Goal: Transaction & Acquisition: Purchase product/service

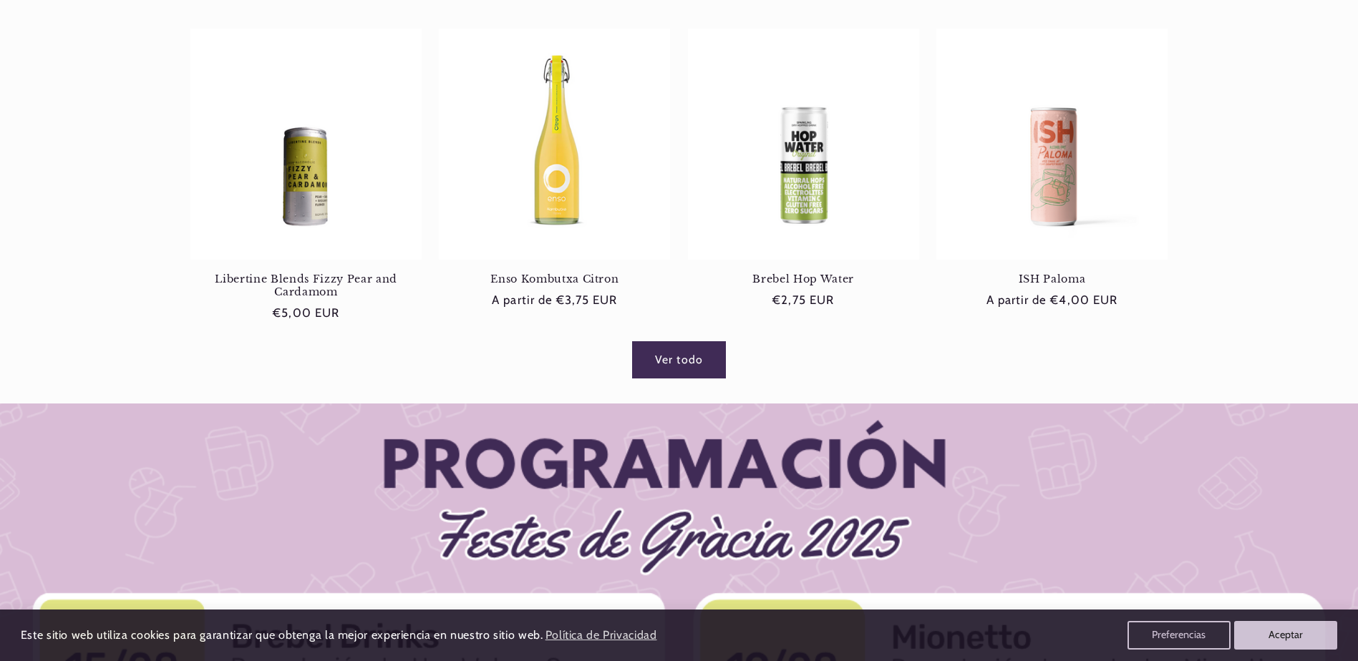
scroll to position [0, 953]
click at [691, 358] on link "Ver todo" at bounding box center [679, 359] width 92 height 35
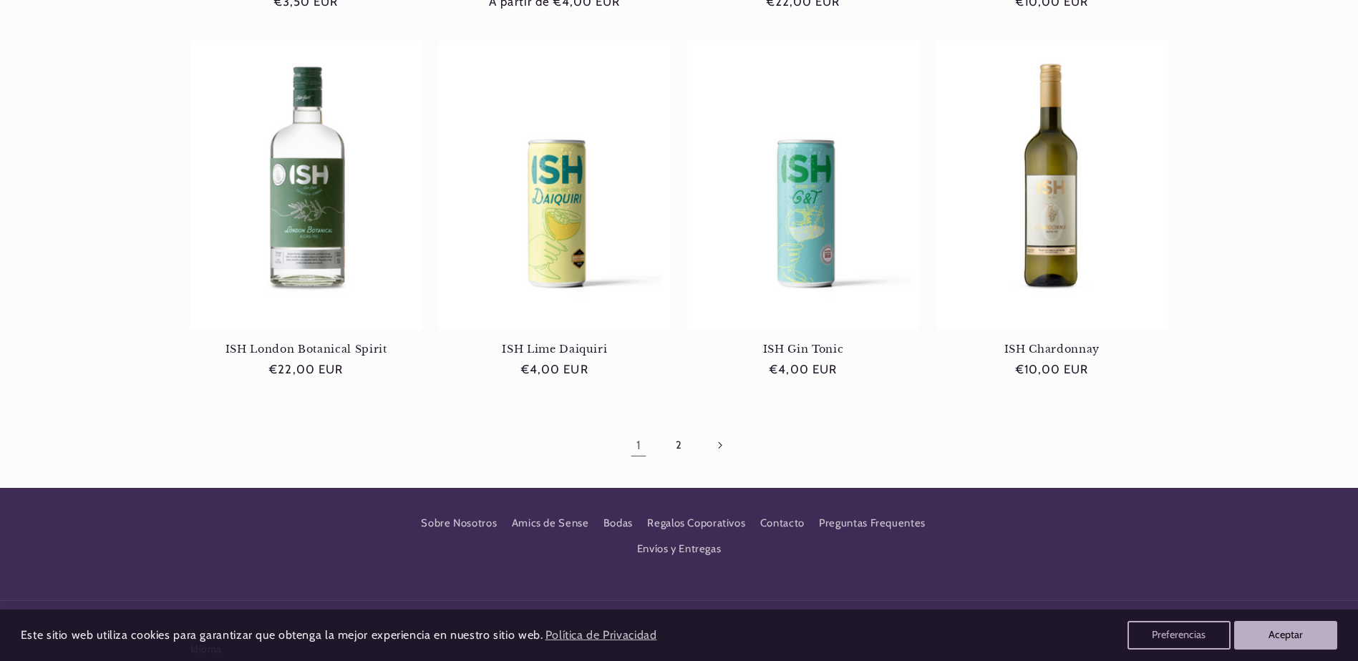
scroll to position [1432, 0]
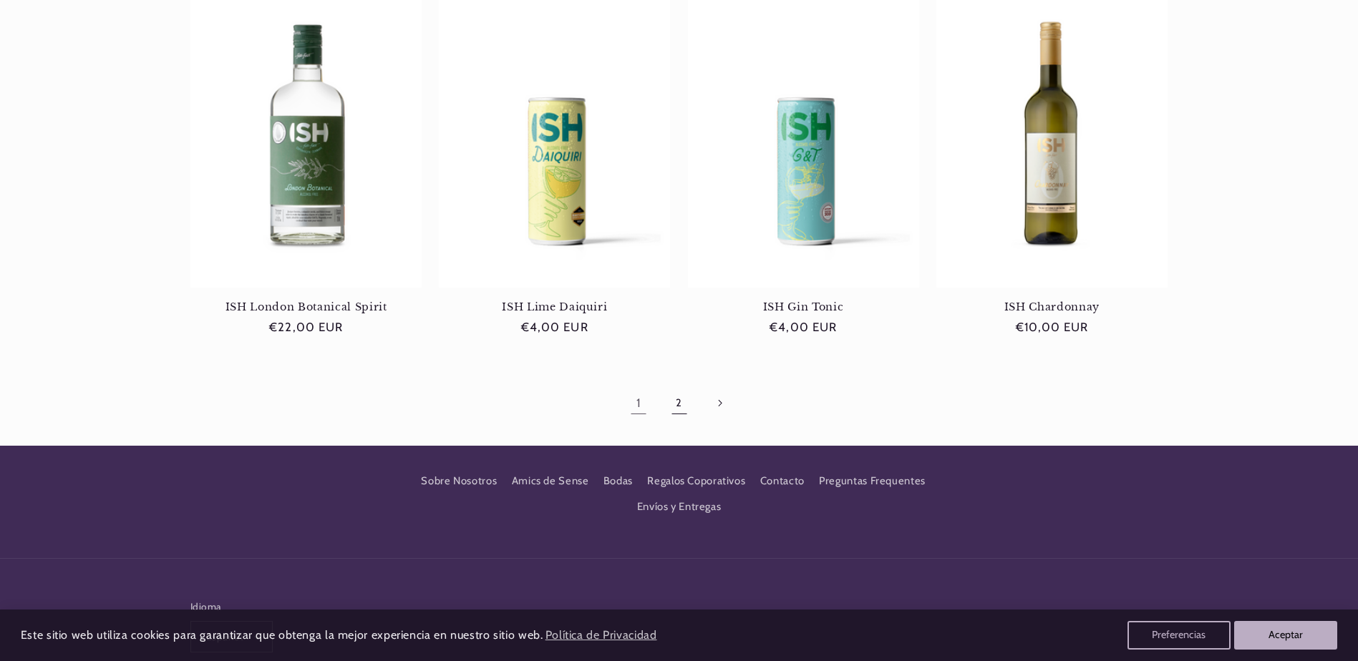
click at [681, 387] on link "2" at bounding box center [678, 403] width 33 height 33
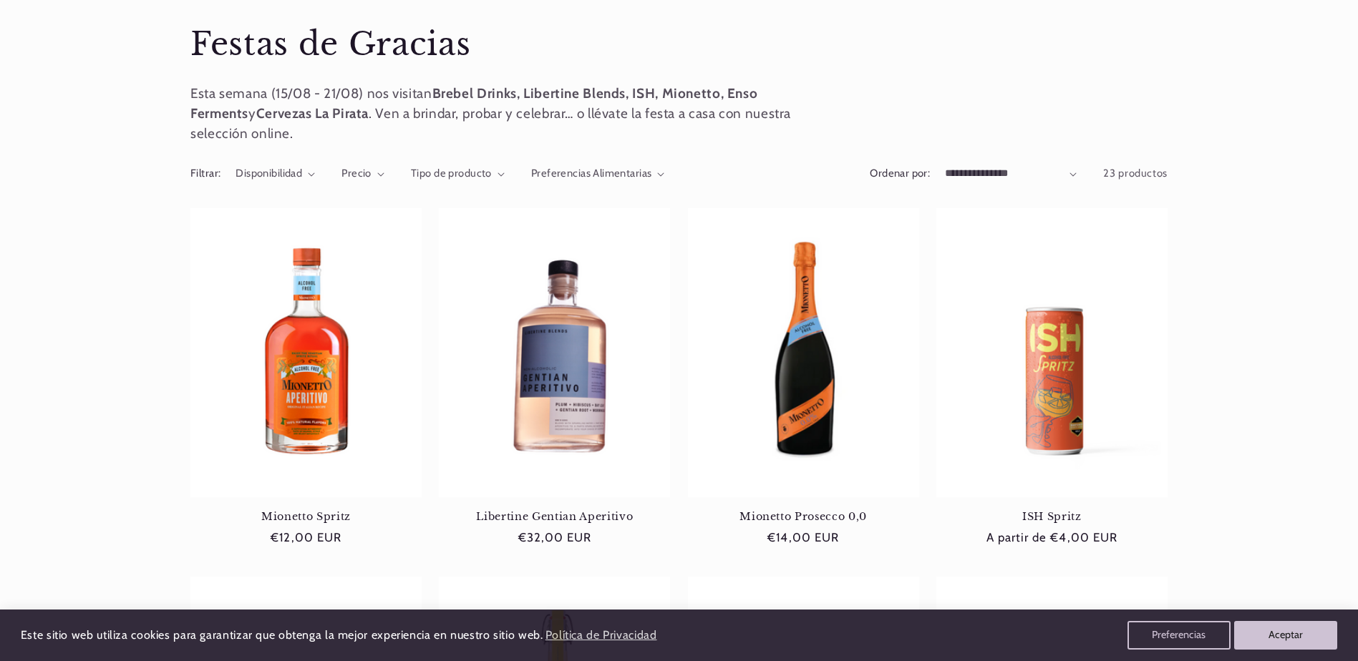
scroll to position [0, 0]
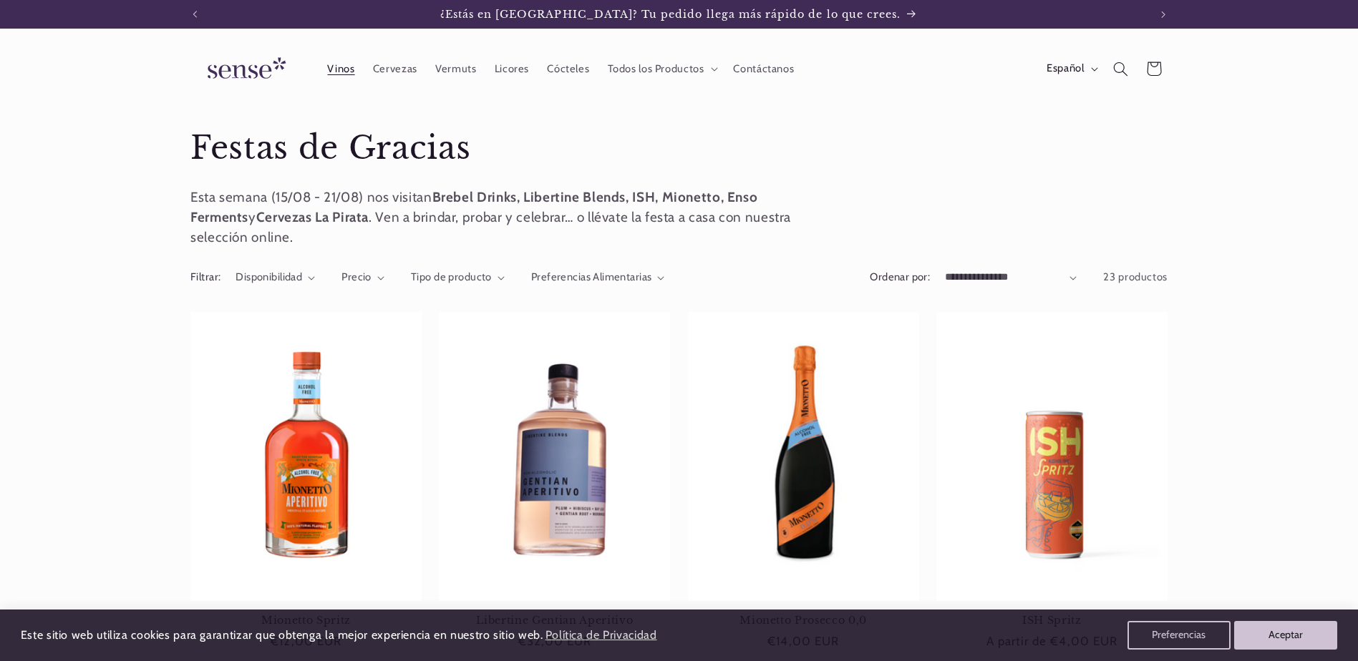
click at [349, 67] on span "Vinos" at bounding box center [340, 69] width 27 height 14
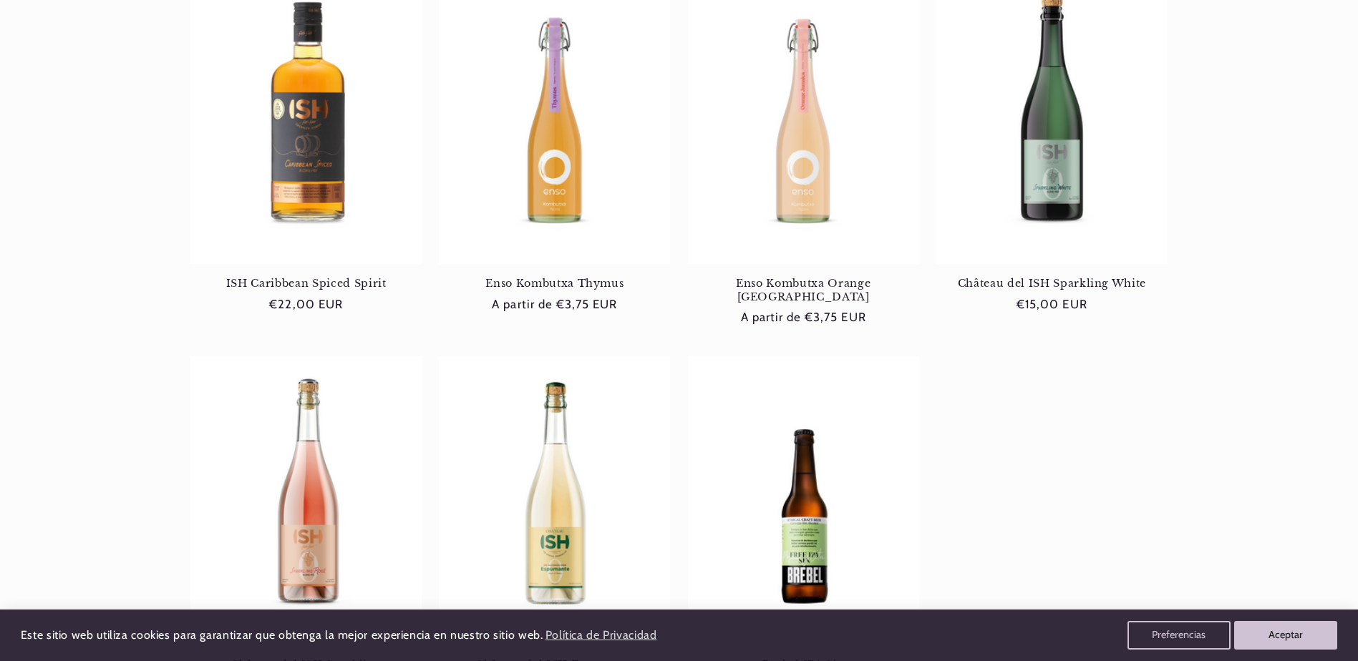
scroll to position [358, 0]
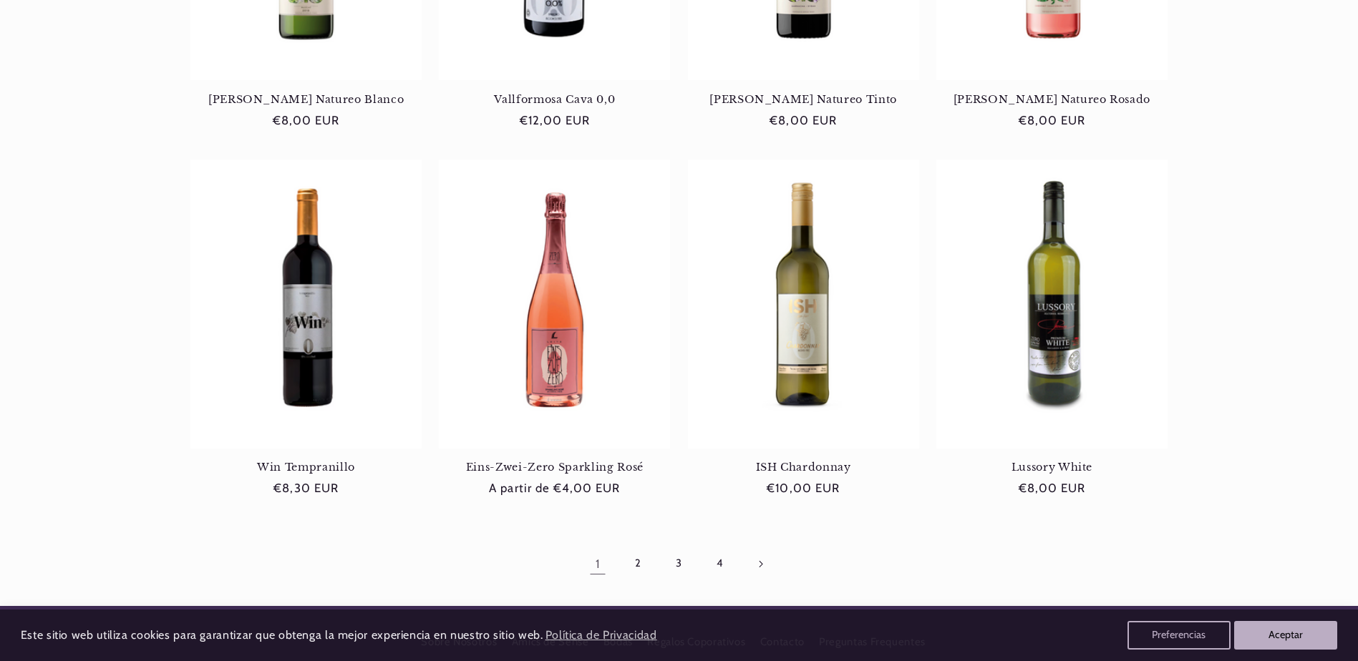
scroll to position [1217, 0]
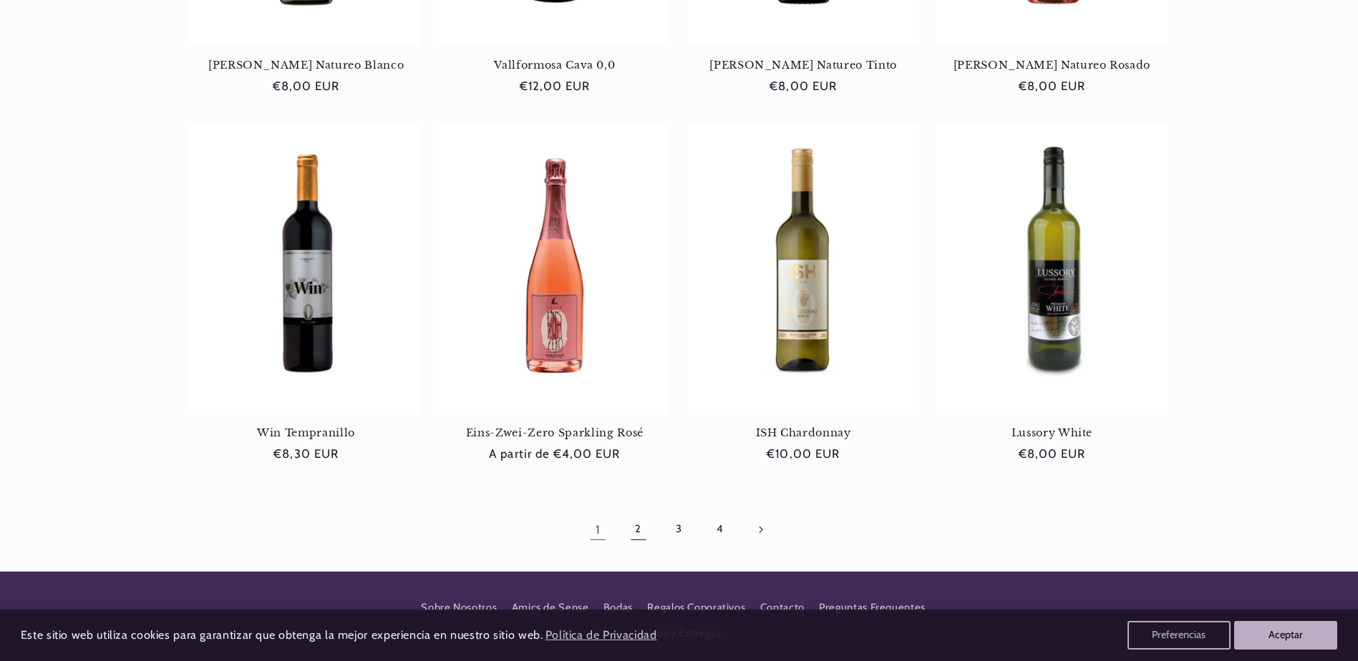
click at [645, 529] on link "2" at bounding box center [638, 529] width 33 height 33
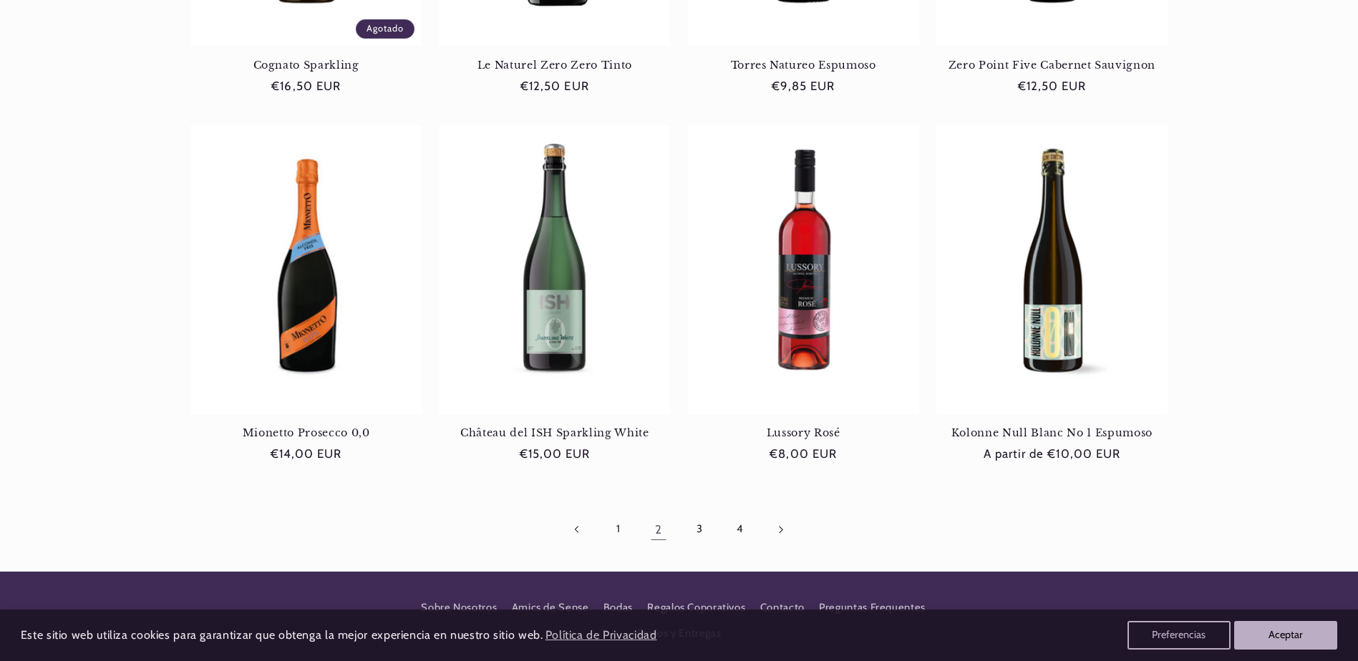
click at [781, 526] on icon "Página siguiente" at bounding box center [781, 530] width 5 height 8
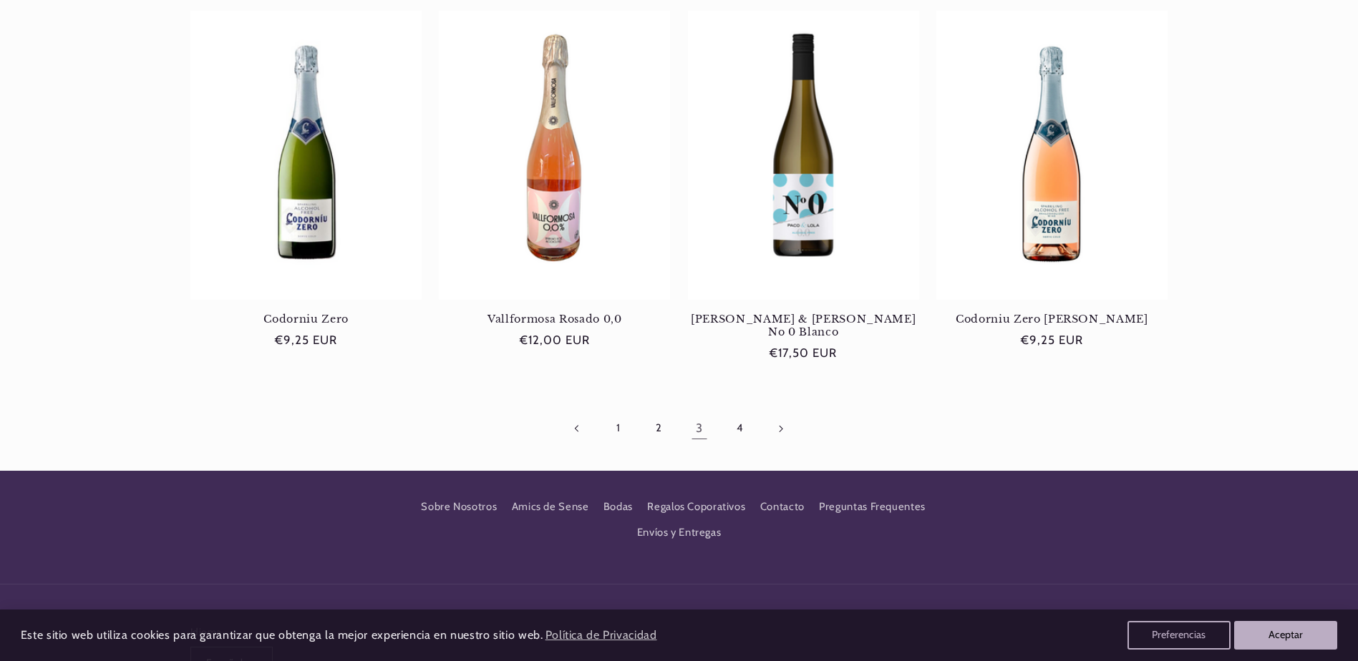
scroll to position [1360, 0]
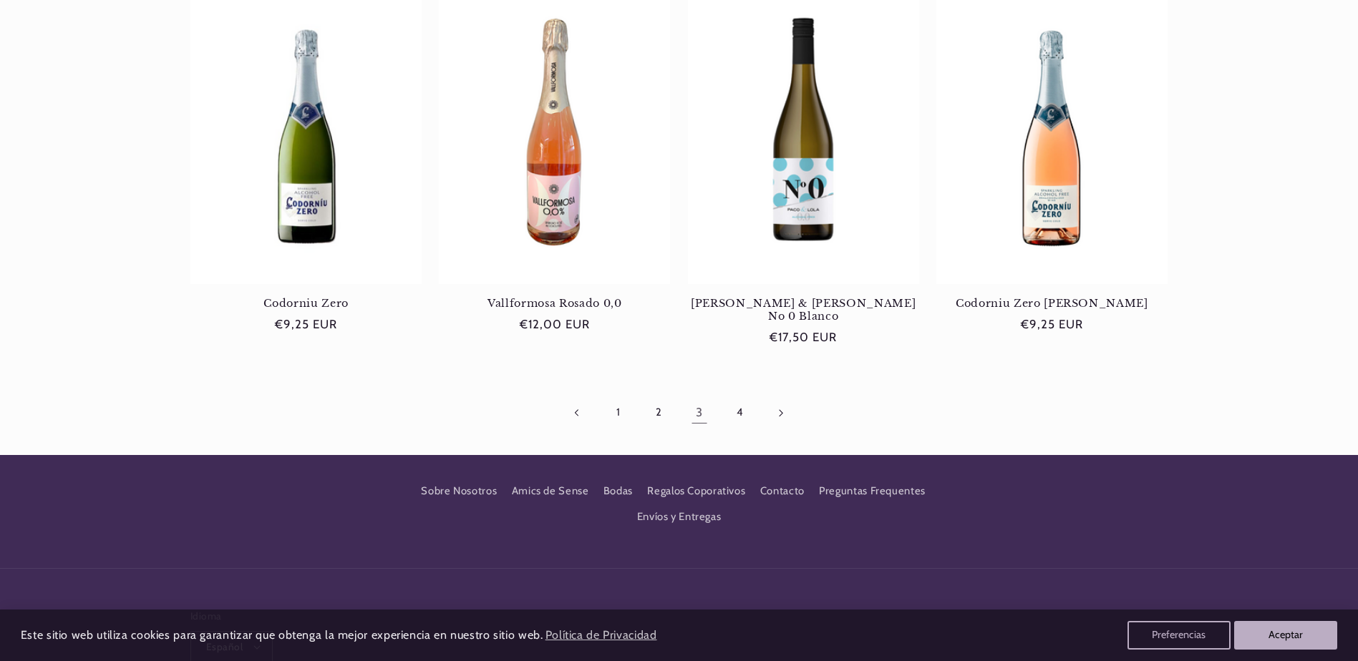
click at [780, 409] on icon "Página siguiente" at bounding box center [781, 413] width 5 height 8
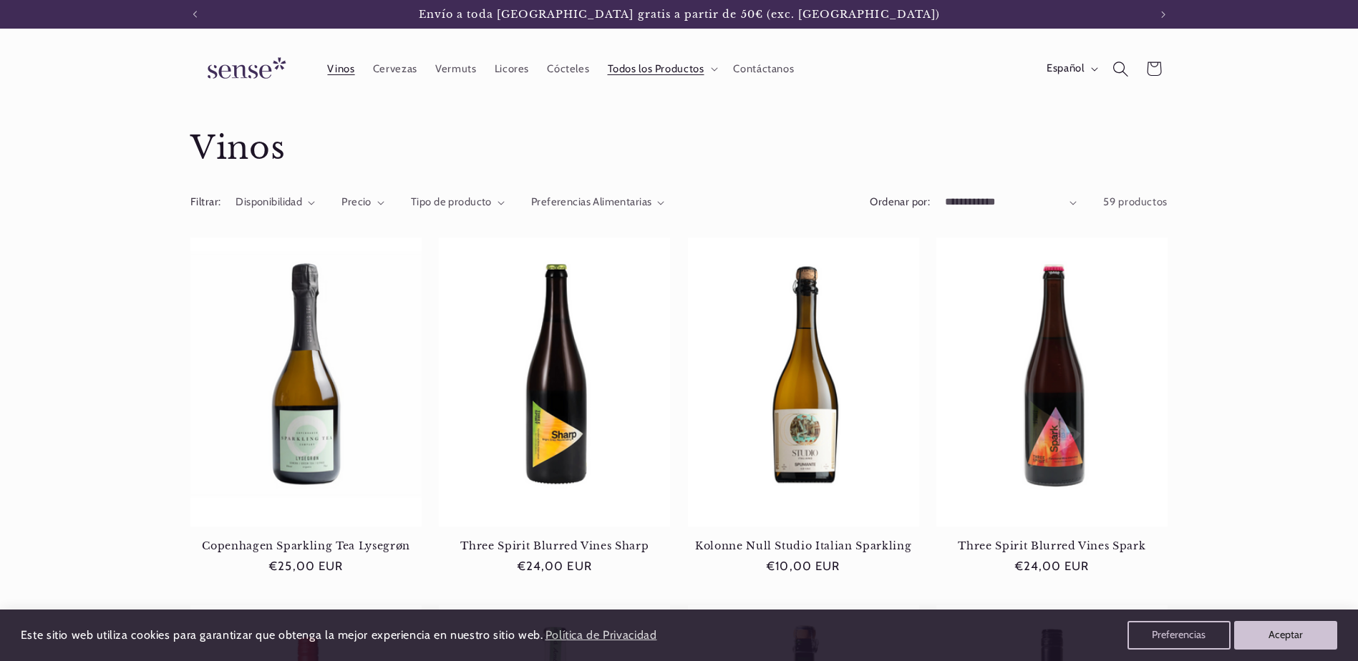
click at [1120, 62] on use "Búsqueda" at bounding box center [1120, 69] width 15 height 15
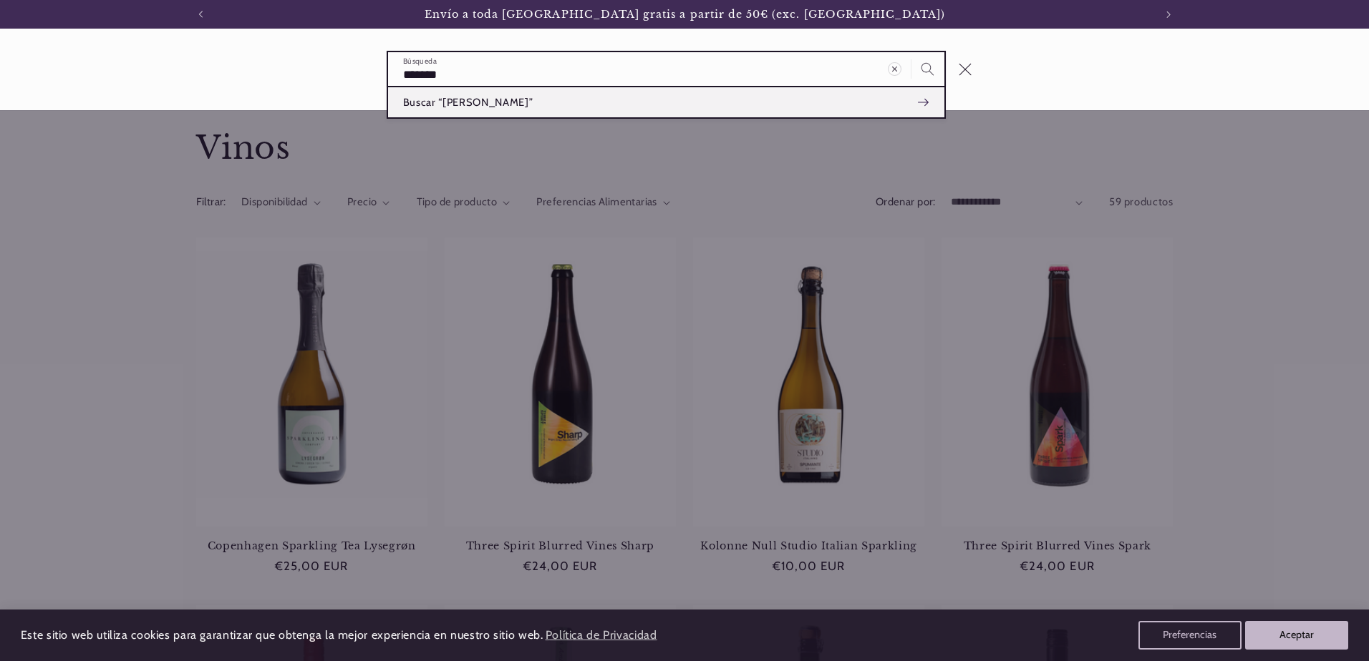
type input "*******"
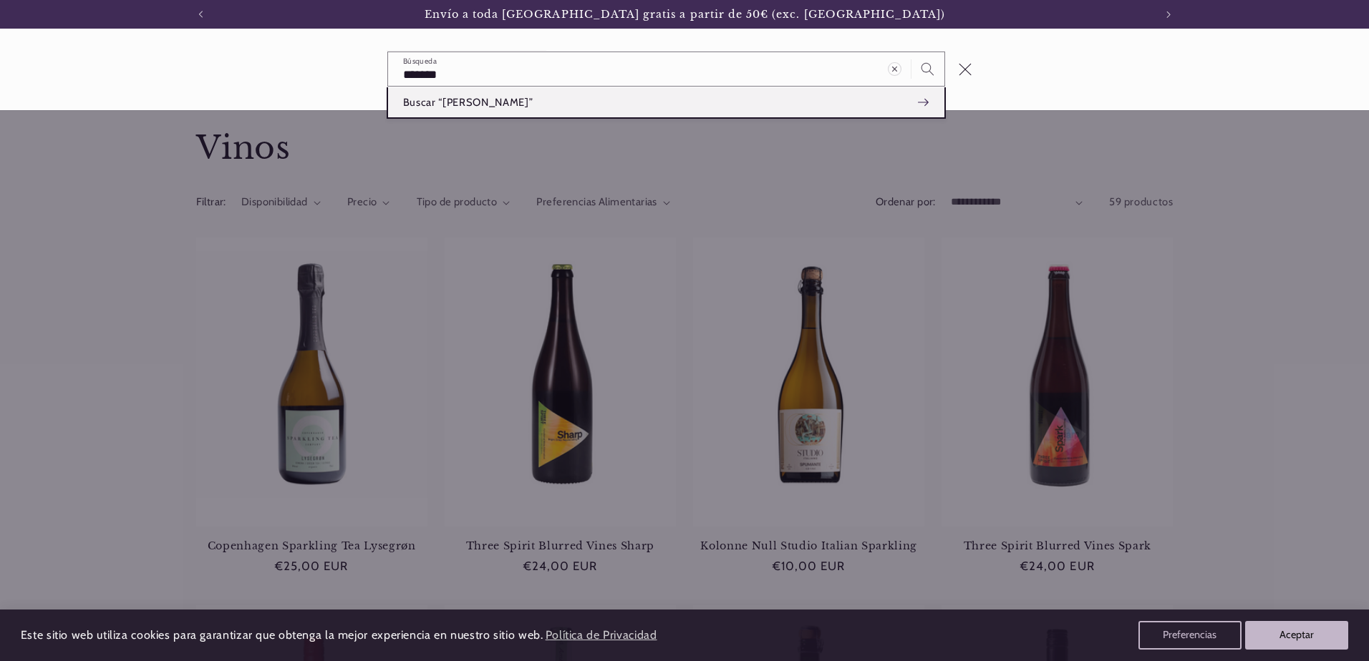
click at [448, 102] on span "Buscar “[PERSON_NAME]”" at bounding box center [468, 102] width 130 height 14
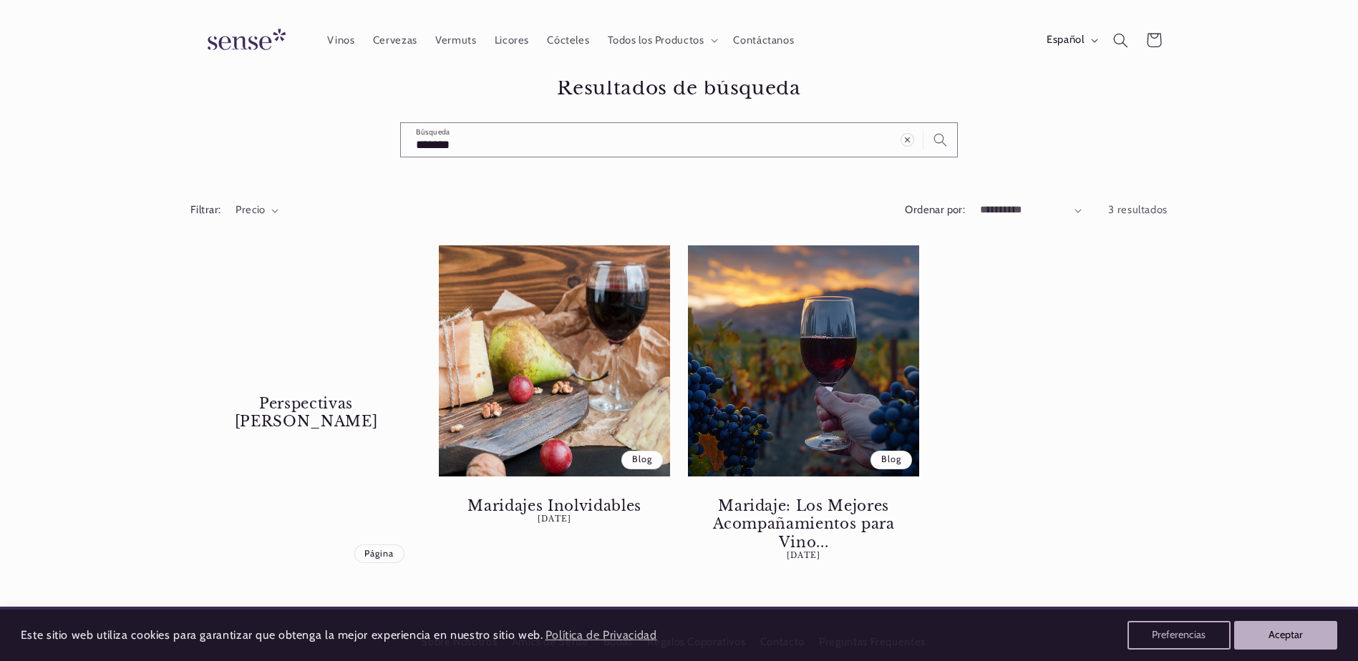
scroll to position [72, 0]
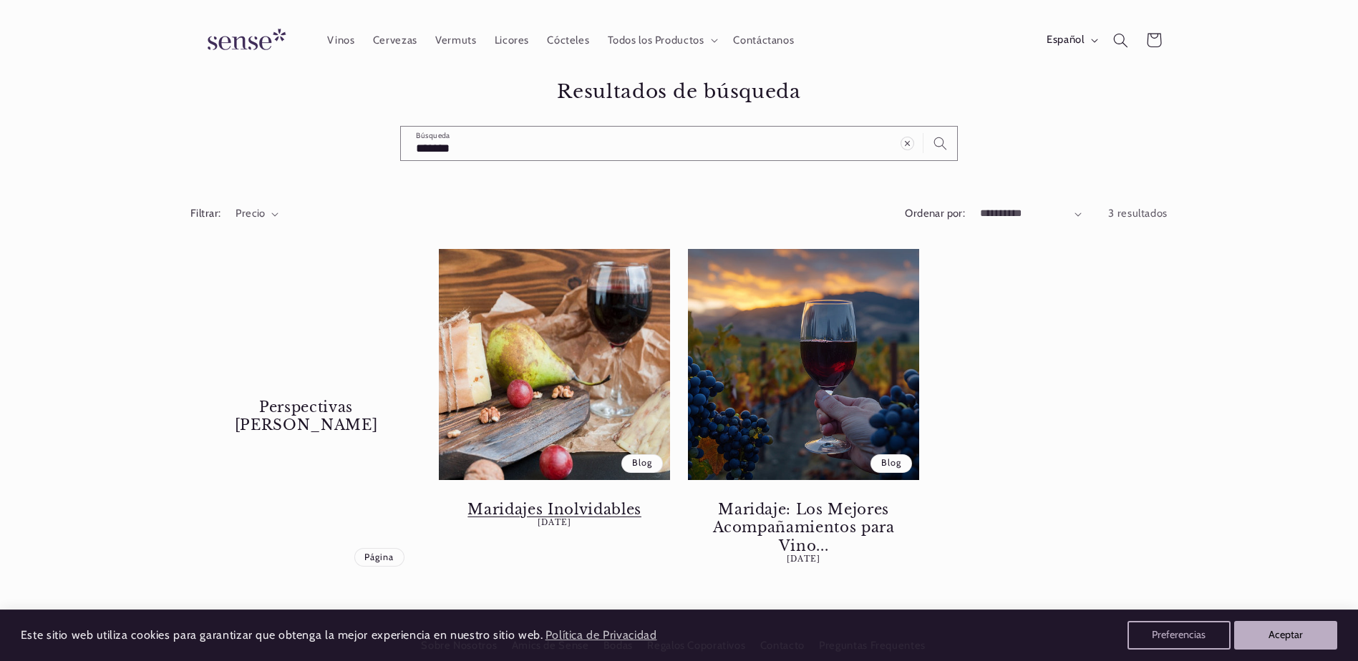
click at [599, 500] on link "Maridajes Inolvidables" at bounding box center [554, 509] width 201 height 18
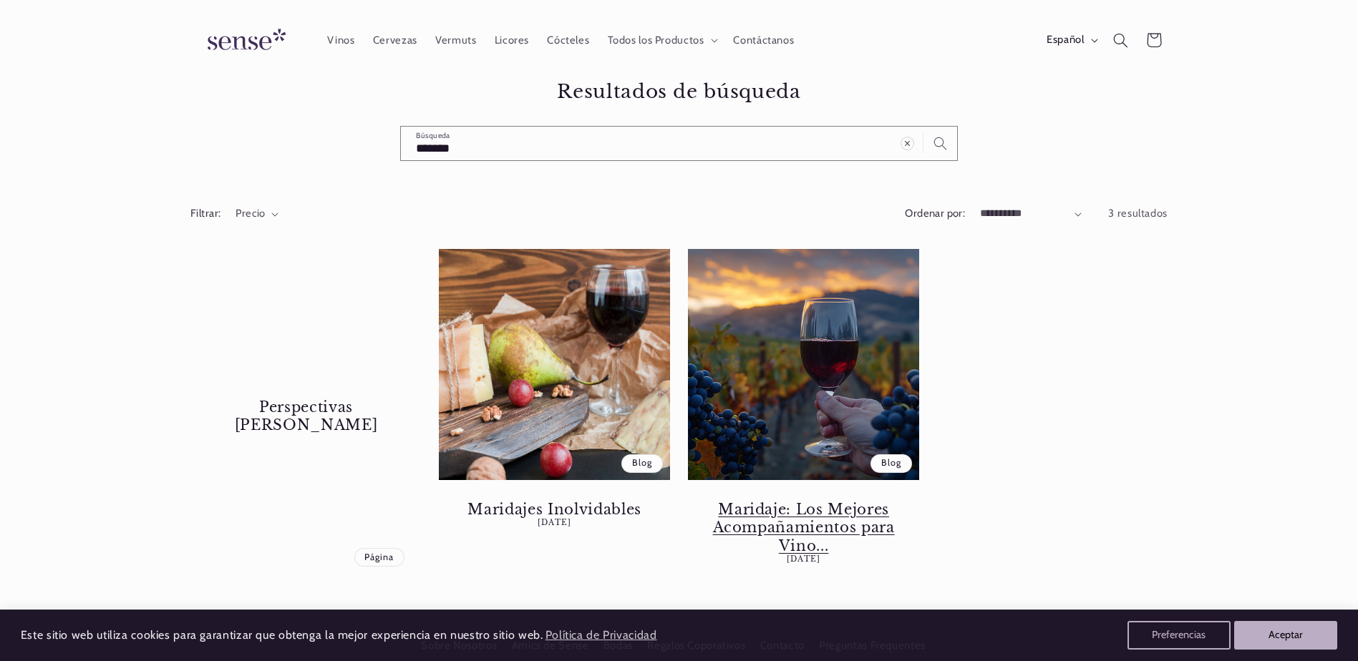
click at [837, 500] on link "Maridaje: Los Mejores Acompañamientos para Vino..." at bounding box center [803, 527] width 201 height 54
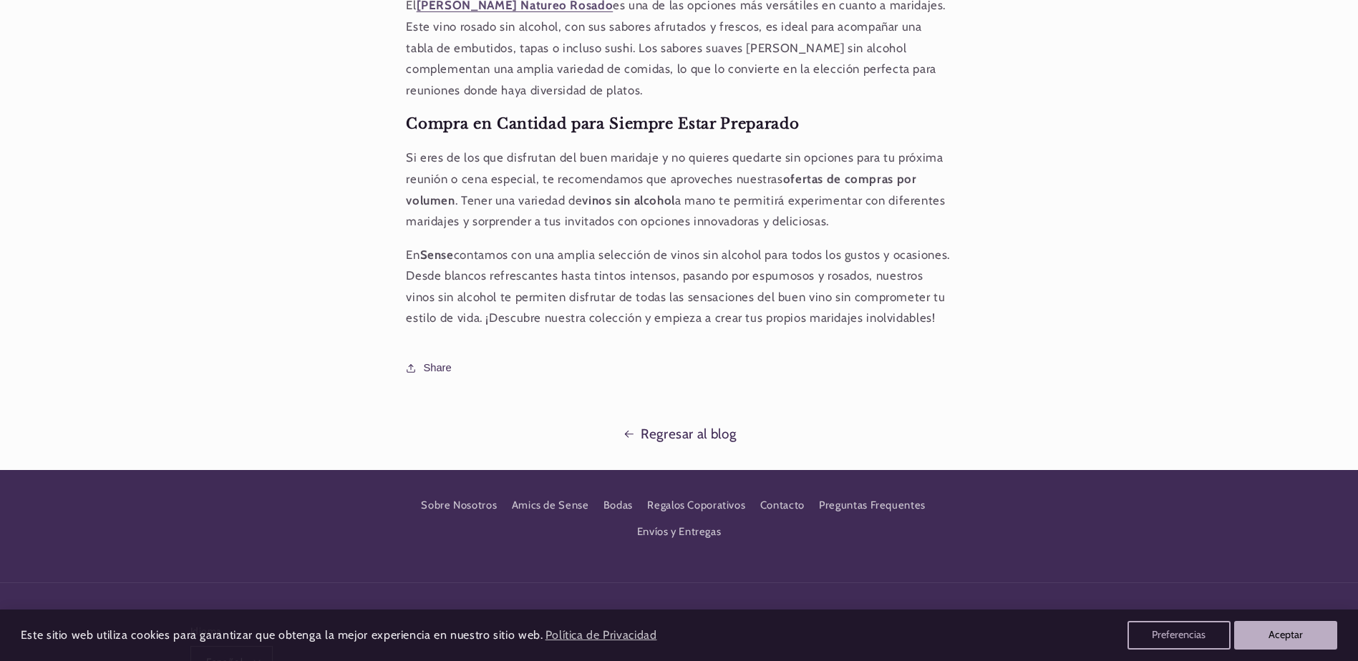
scroll to position [0, 953]
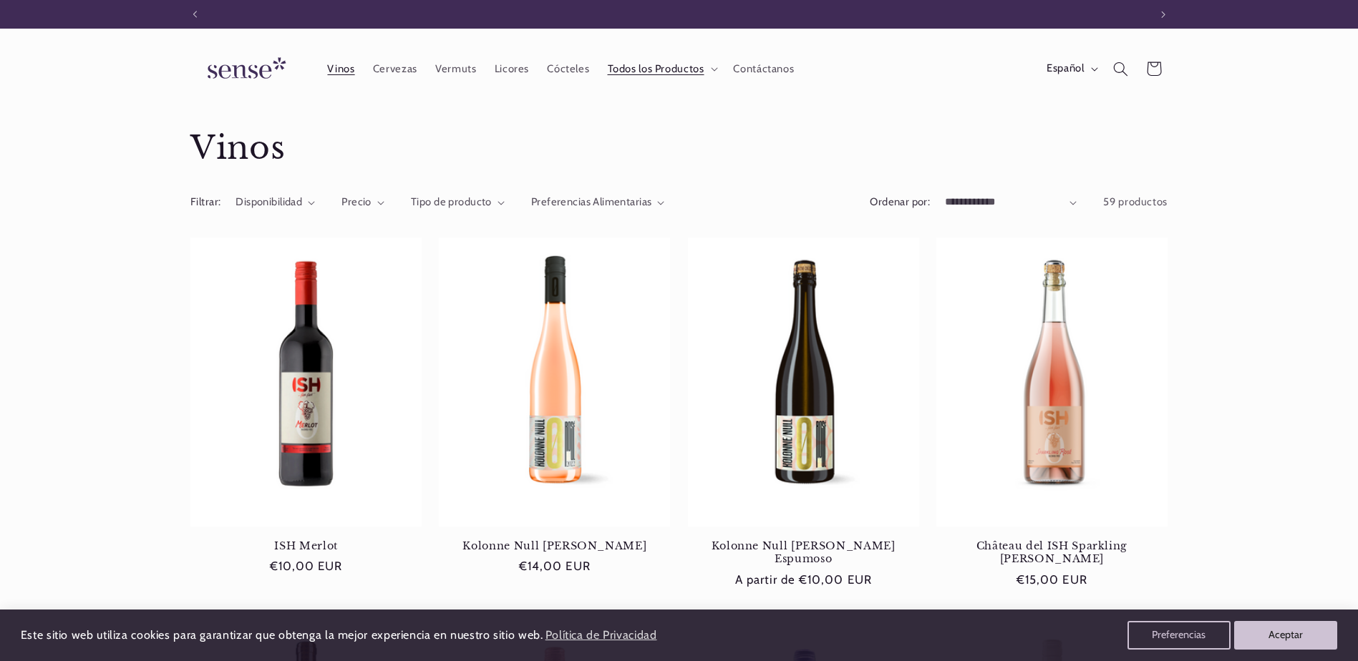
scroll to position [0, 953]
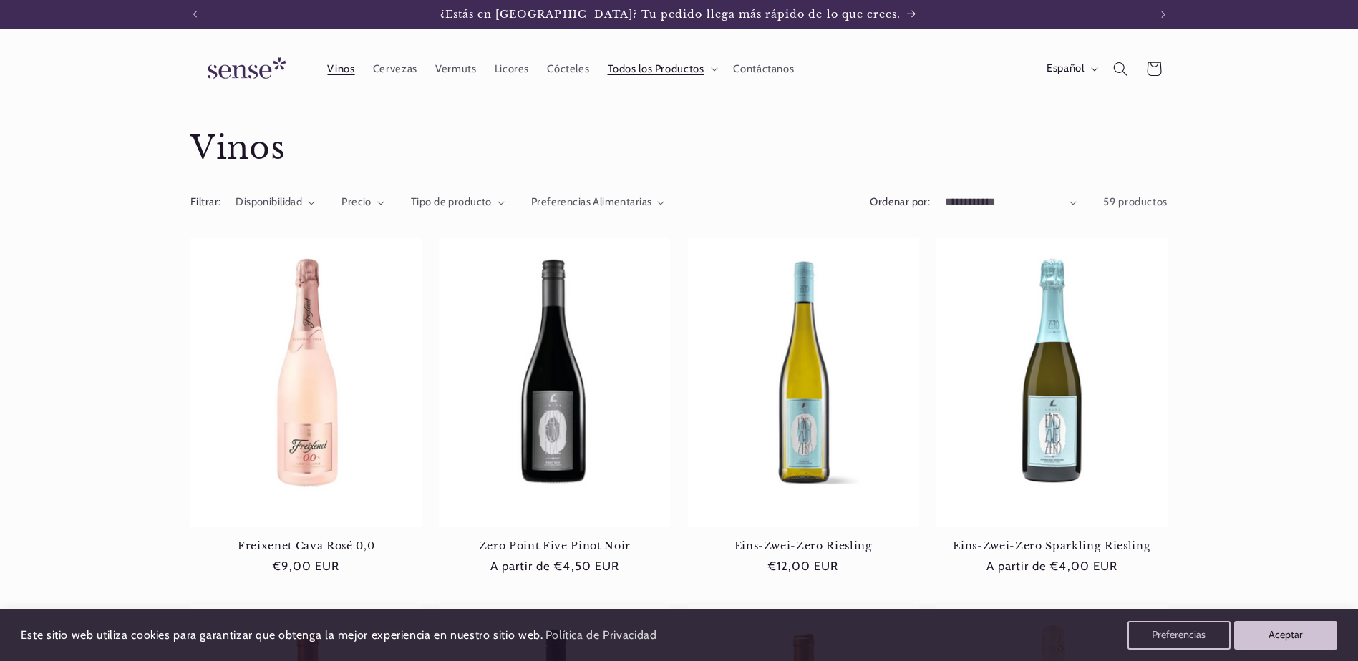
scroll to position [1217, 0]
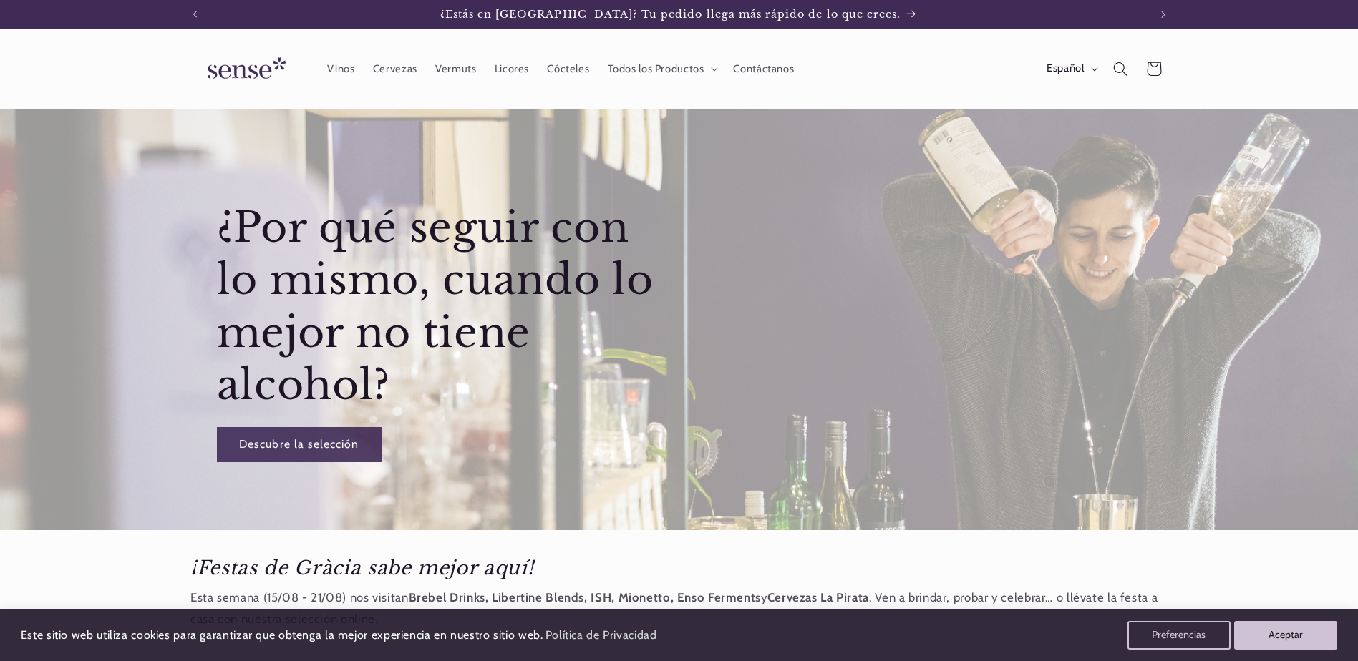
scroll to position [931, 0]
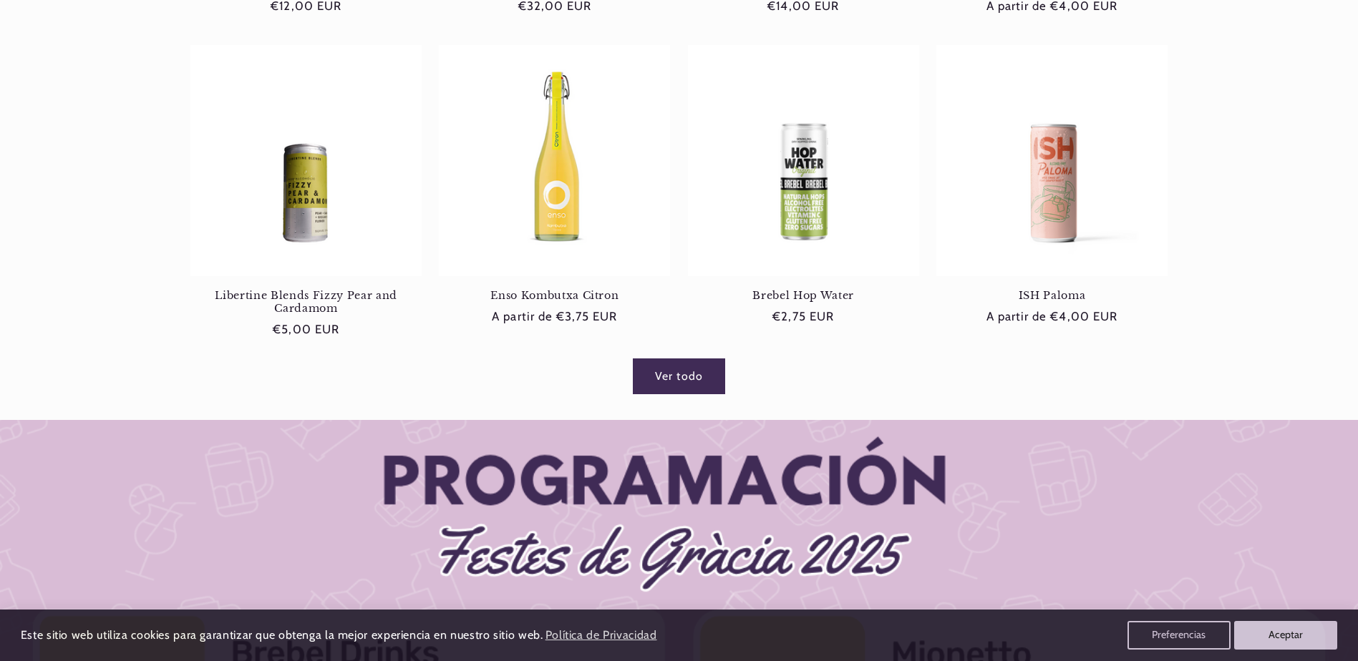
scroll to position [931, 0]
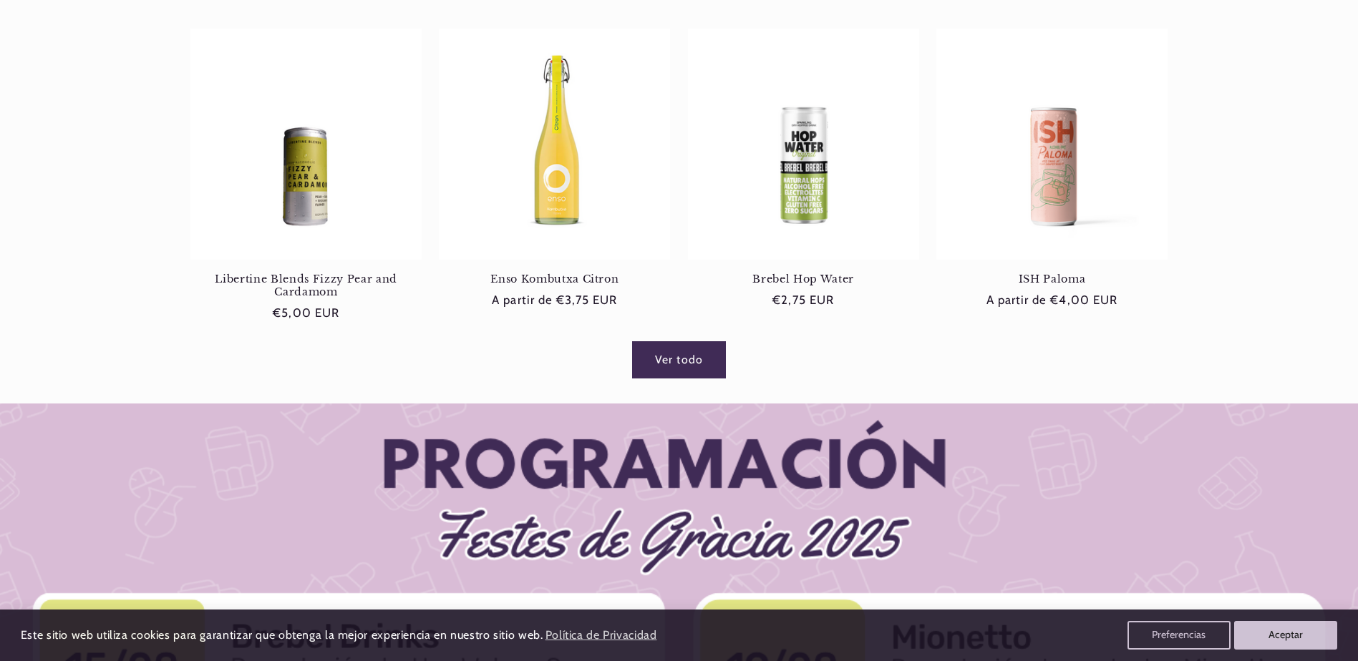
click at [688, 367] on link "Ver todo" at bounding box center [679, 359] width 92 height 35
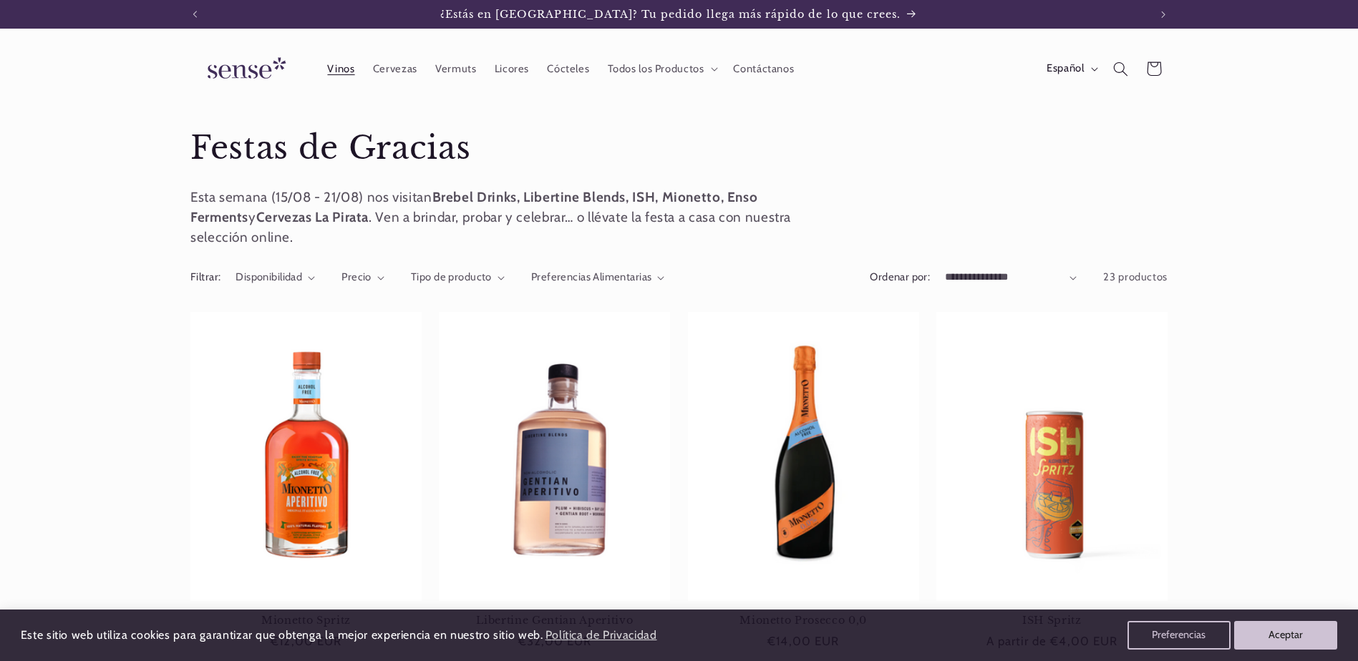
click at [337, 77] on link "Vinos" at bounding box center [341, 68] width 45 height 31
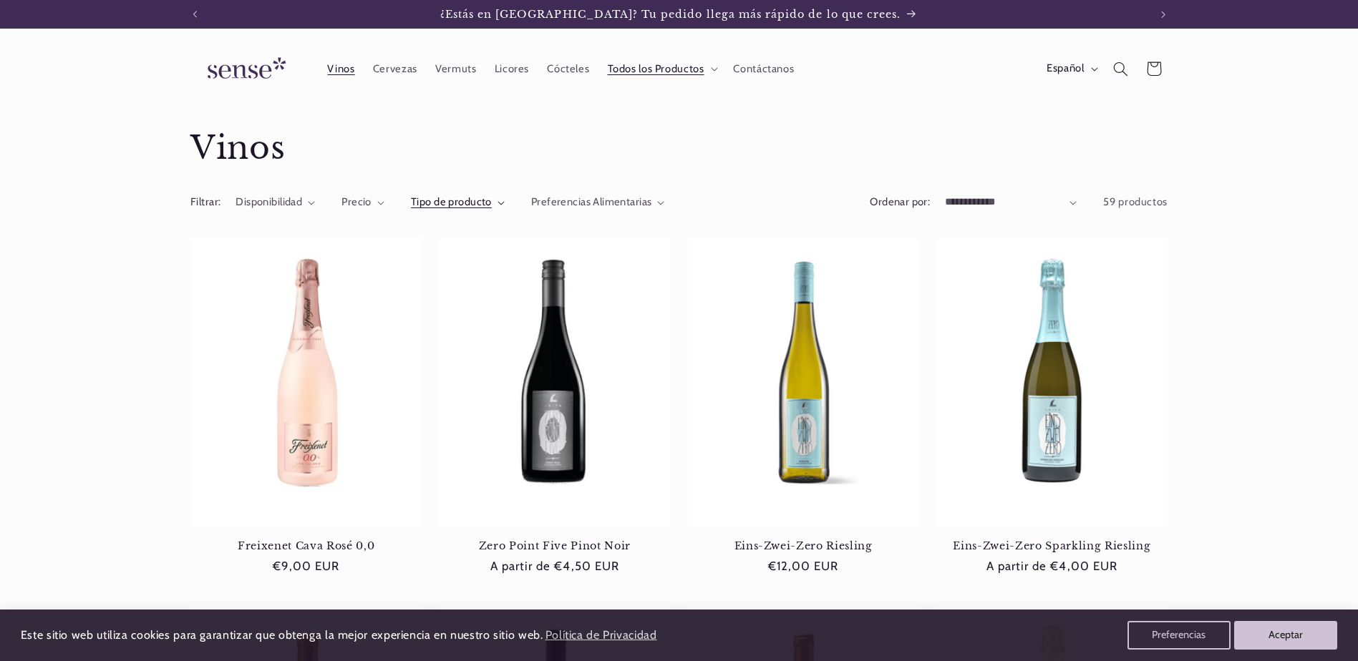
click at [495, 202] on summary "Tipo de producto" at bounding box center [458, 203] width 94 height 16
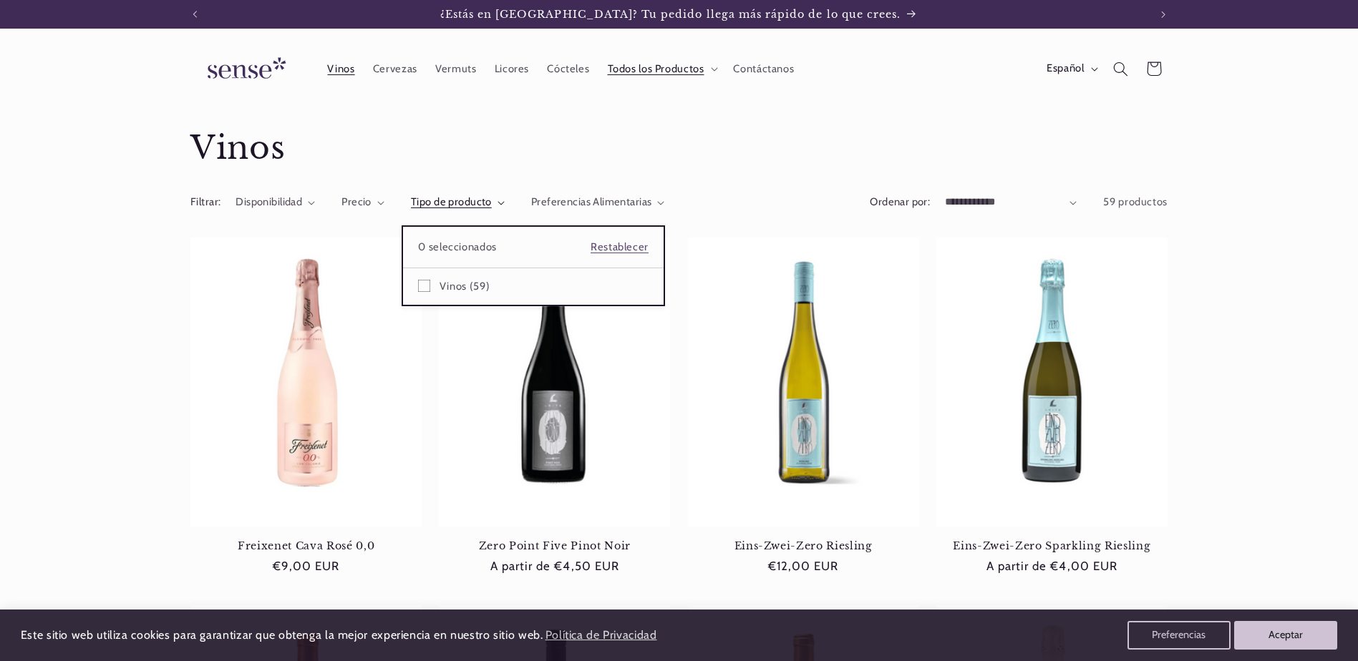
click at [505, 203] on summary "Tipo de producto" at bounding box center [458, 203] width 94 height 16
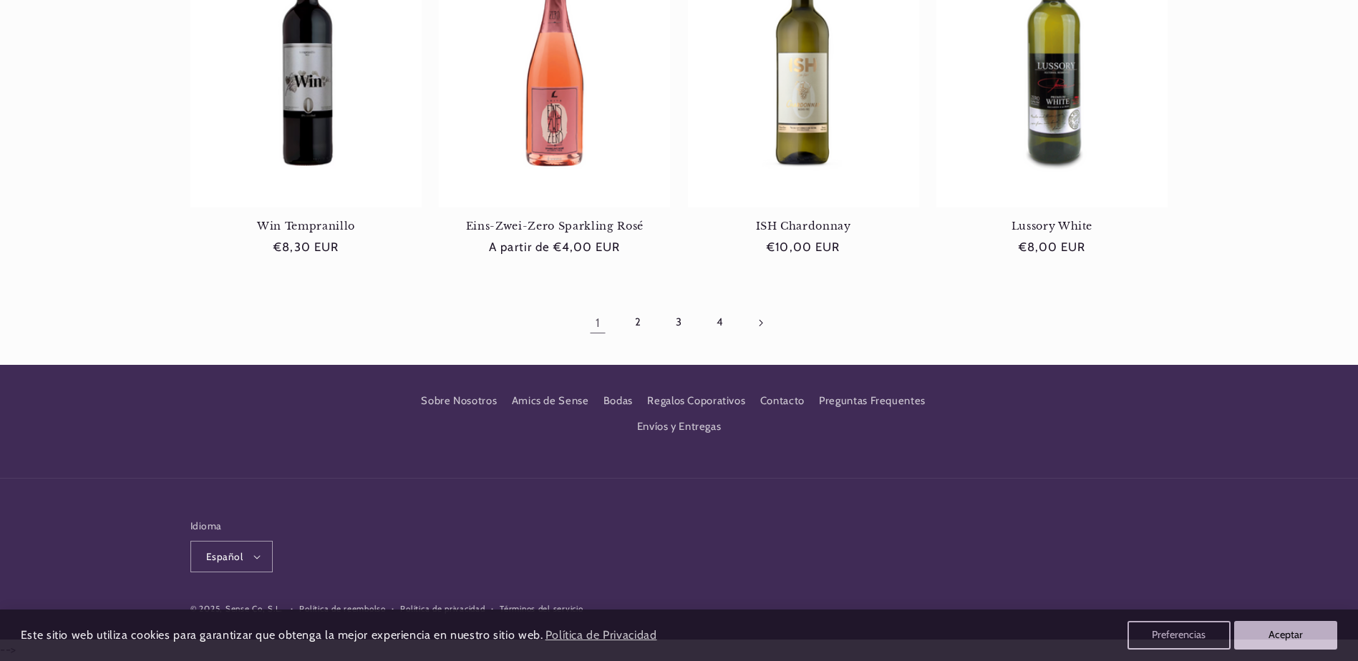
scroll to position [0, 953]
click at [753, 326] on link "Página siguiente" at bounding box center [760, 322] width 33 height 33
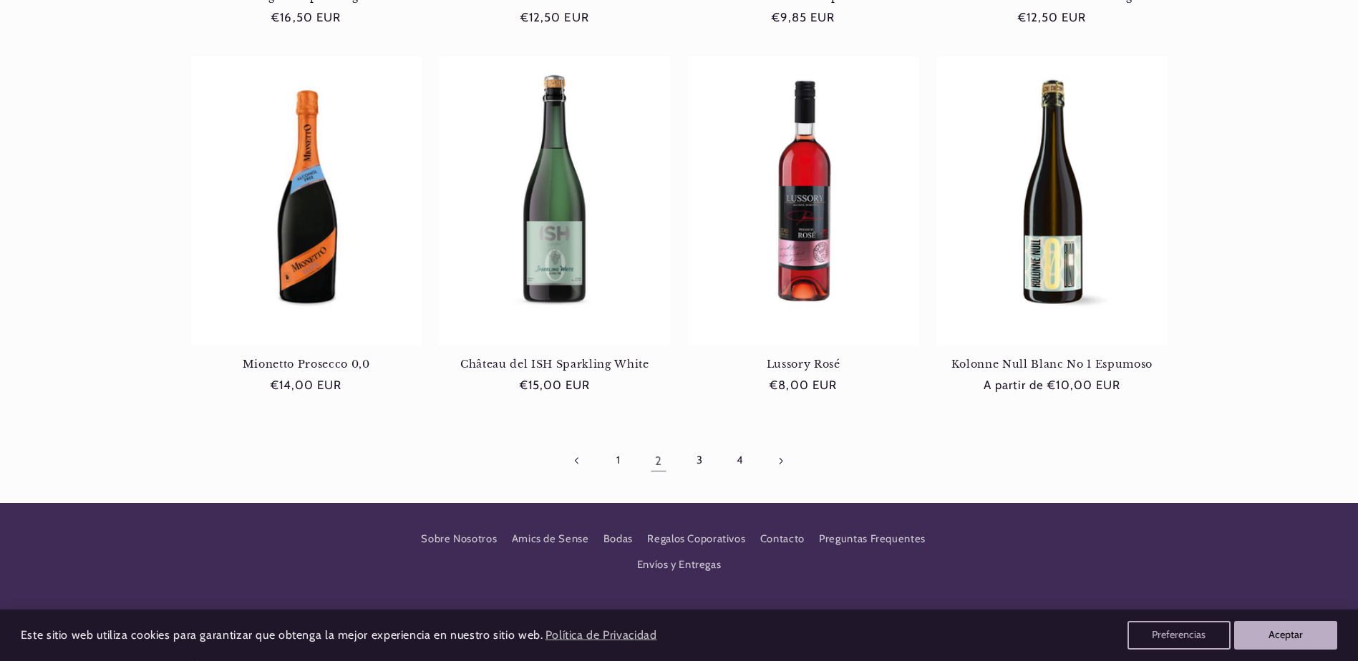
scroll to position [1289, 0]
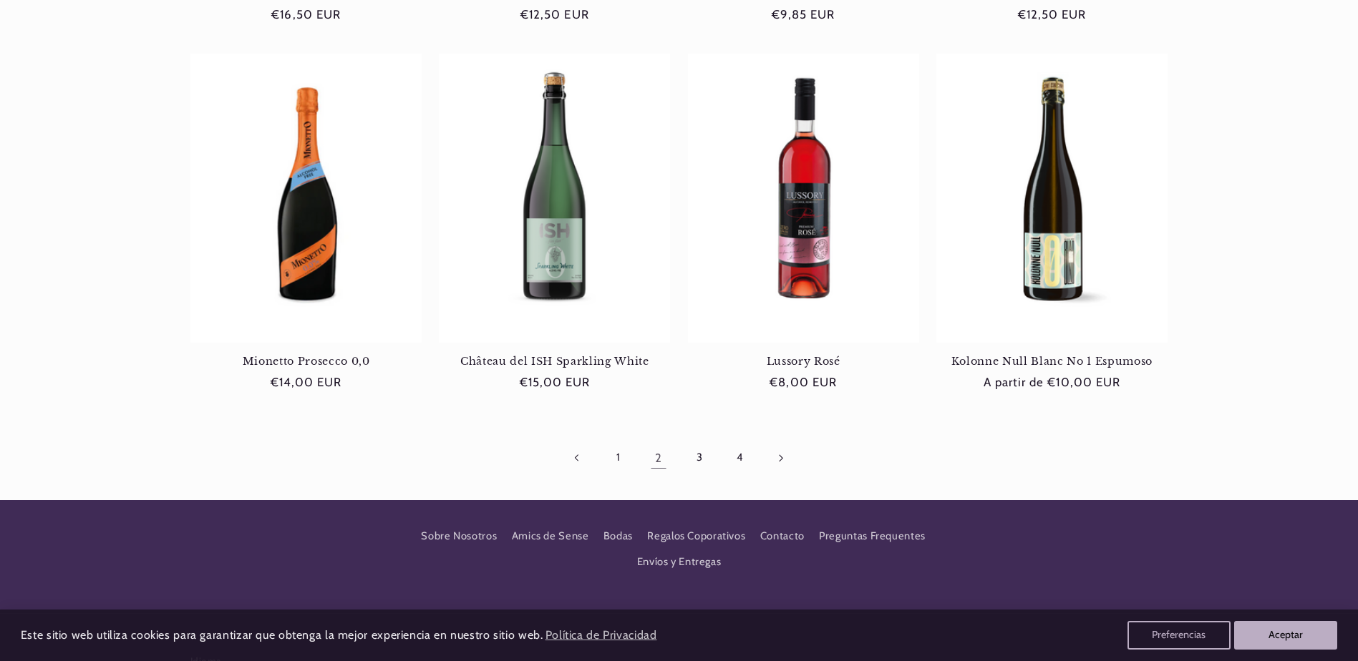
click at [777, 457] on link "Página siguiente" at bounding box center [780, 458] width 33 height 33
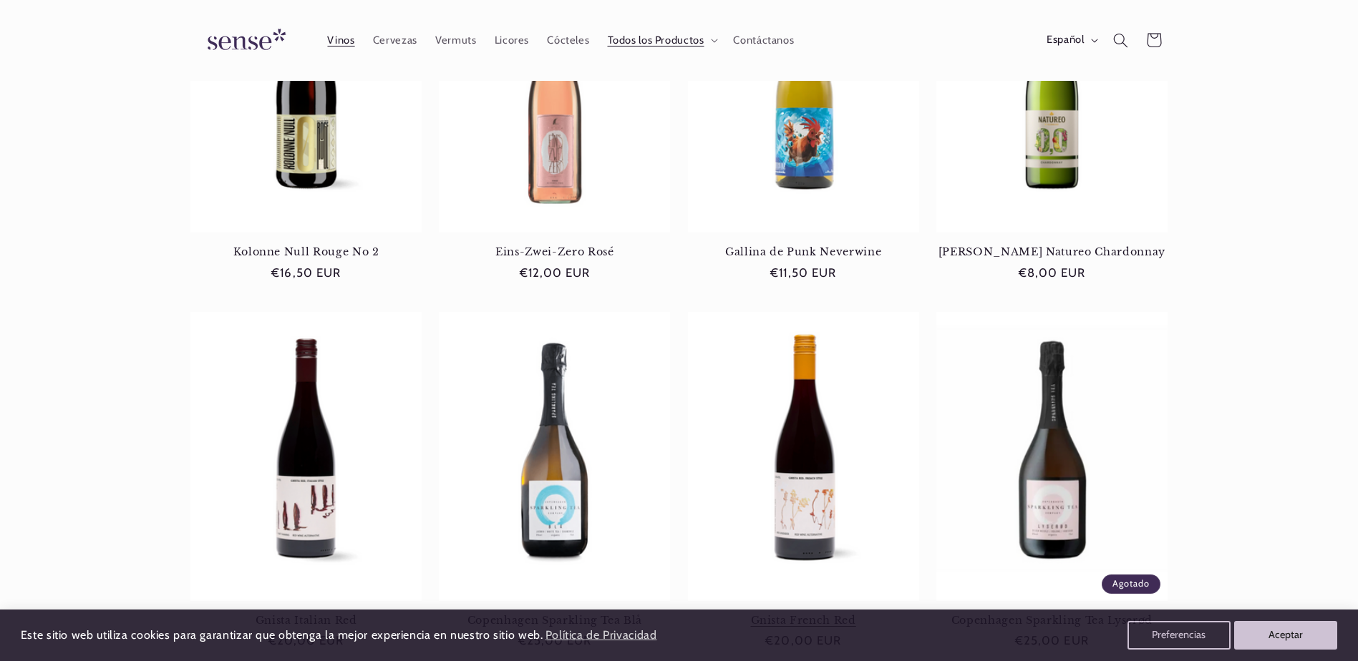
scroll to position [644, 0]
